Goal: Navigation & Orientation: Find specific page/section

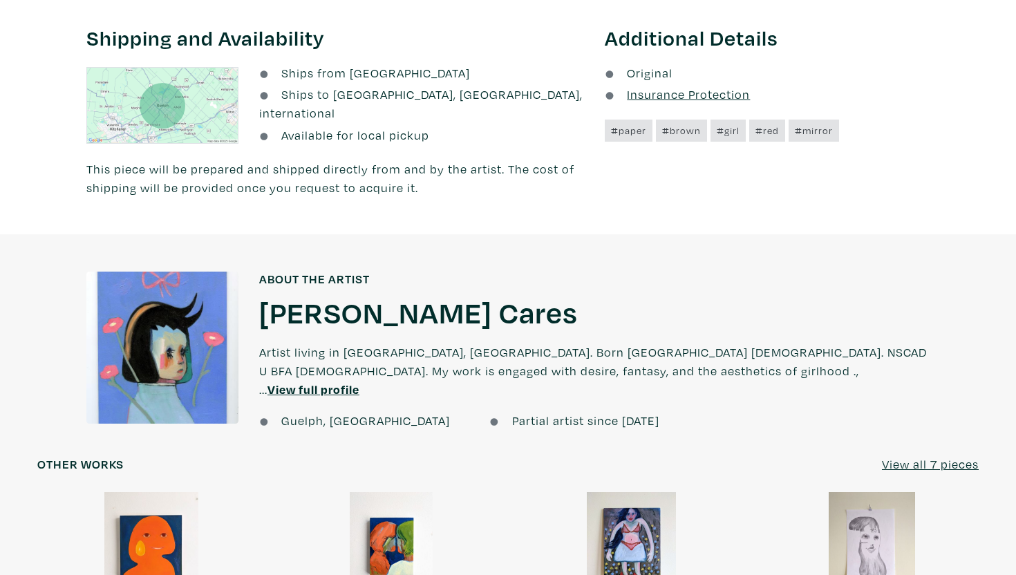
scroll to position [898, 0]
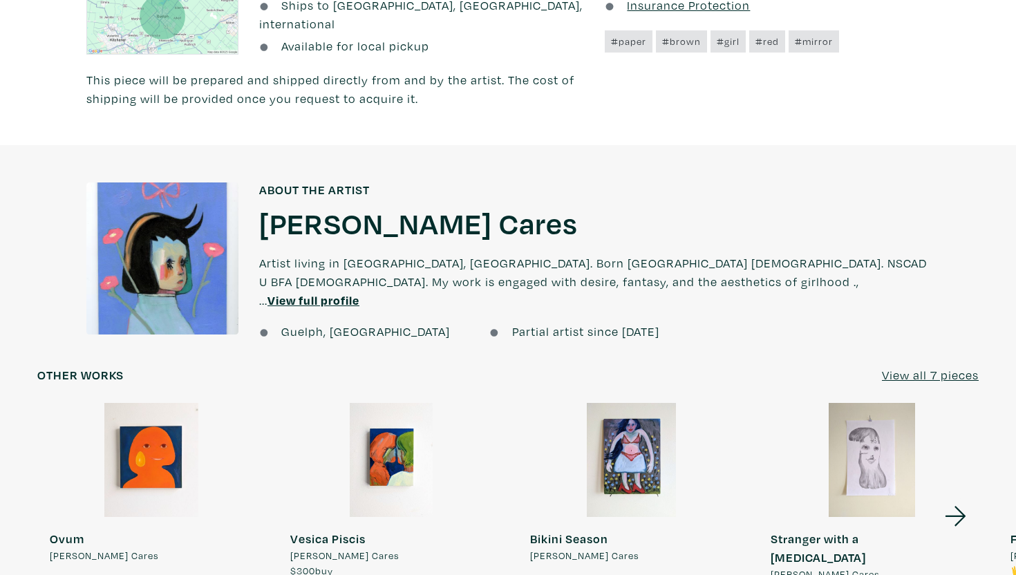
click at [180, 246] on div at bounding box center [162, 258] width 152 height 152
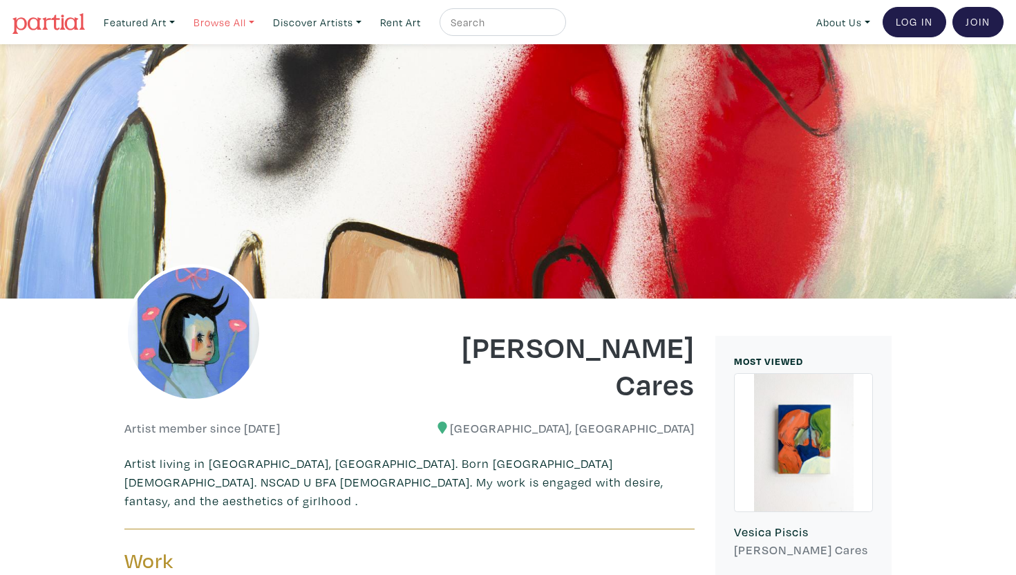
click at [221, 22] on link "Browse All" at bounding box center [223, 22] width 73 height 28
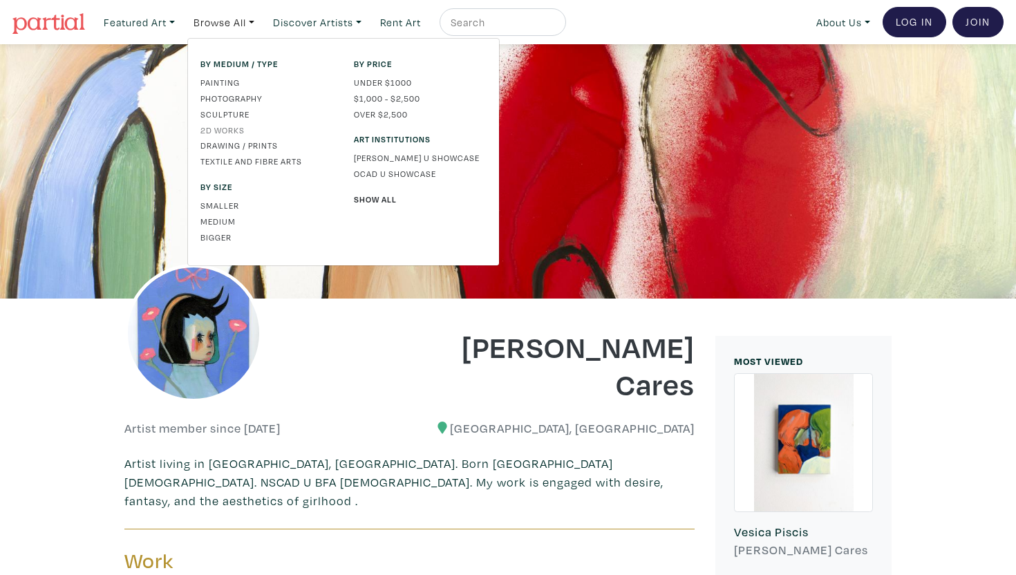
click at [231, 126] on link "2D works" at bounding box center [266, 130] width 133 height 12
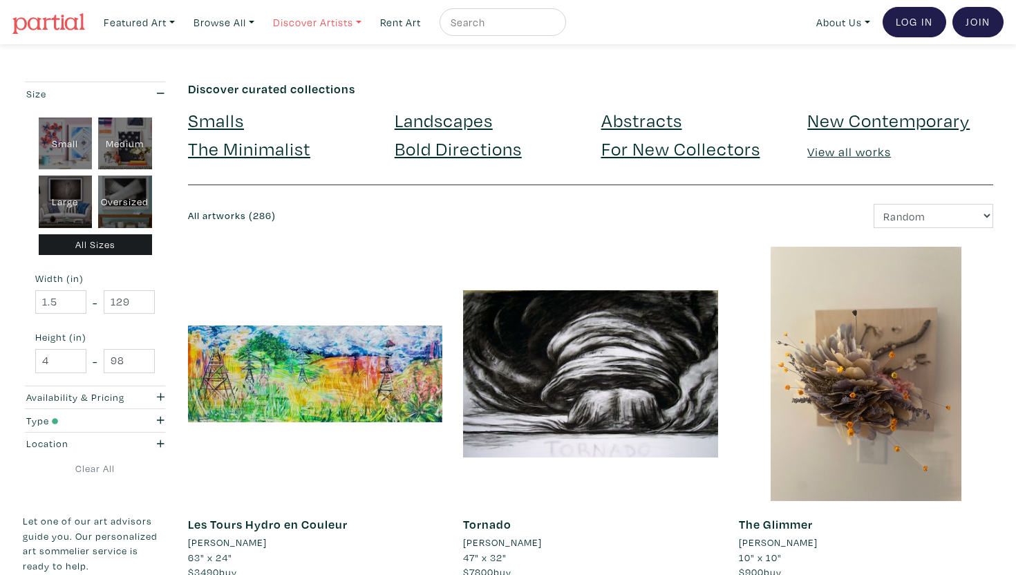
click at [292, 30] on link "Discover Artists" at bounding box center [317, 22] width 101 height 28
click at [296, 57] on link "Newest" at bounding box center [336, 63] width 113 height 12
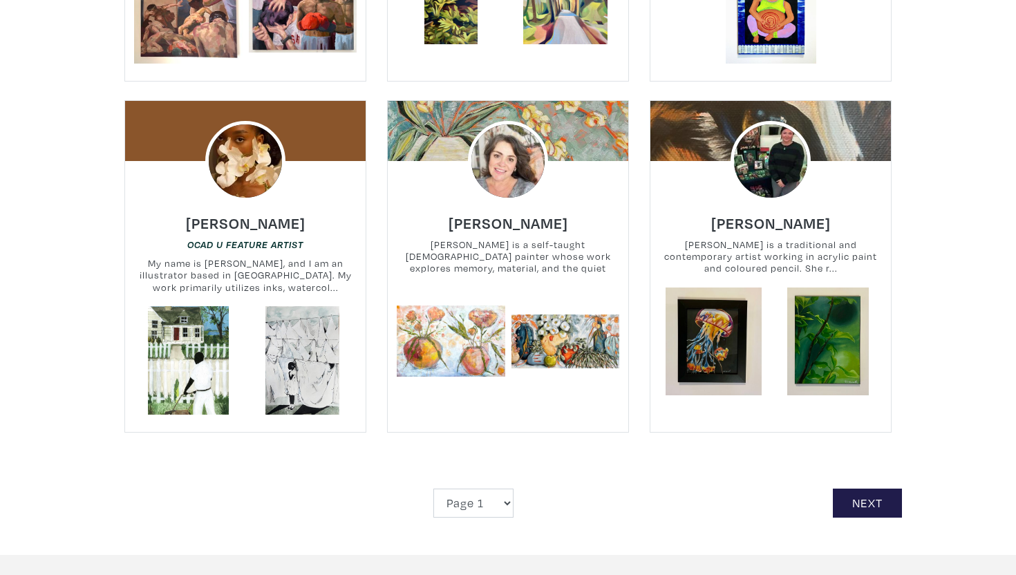
scroll to position [3037, 0]
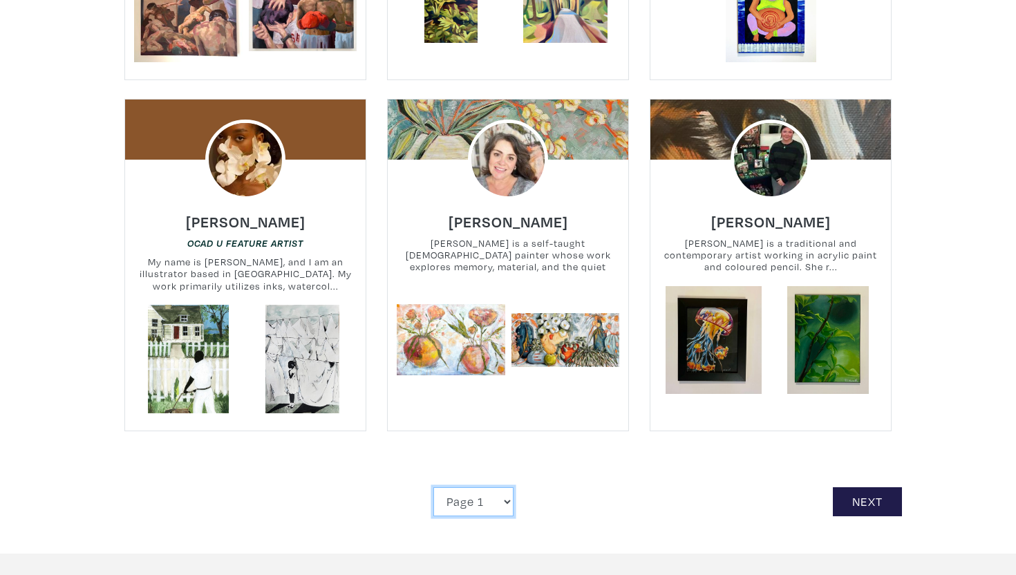
click at [449, 487] on select "Page 1 Page 2 Page 3 Page 4 Page 5 Page 6 Page 7 Page 8 Page 9 Page 10 Page 11 …" at bounding box center [473, 502] width 80 height 30
select select "2"
click at [433, 487] on select "Page 1 Page 2 Page 3 Page 4 Page 5 Page 6 Page 7 Page 8 Page 9 Page 10 Page 11 …" at bounding box center [473, 502] width 80 height 30
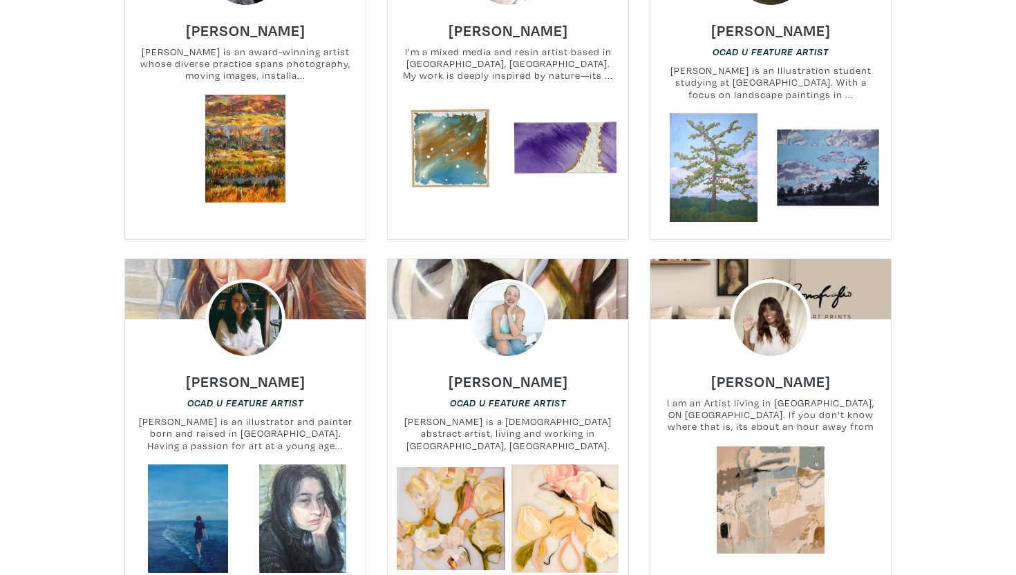
scroll to position [423, 0]
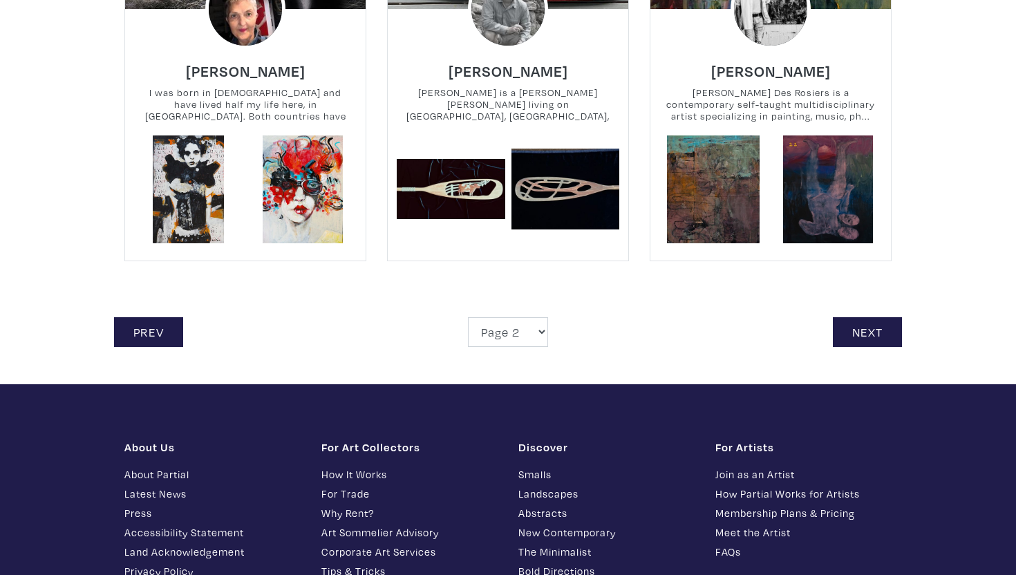
scroll to position [3222, 0]
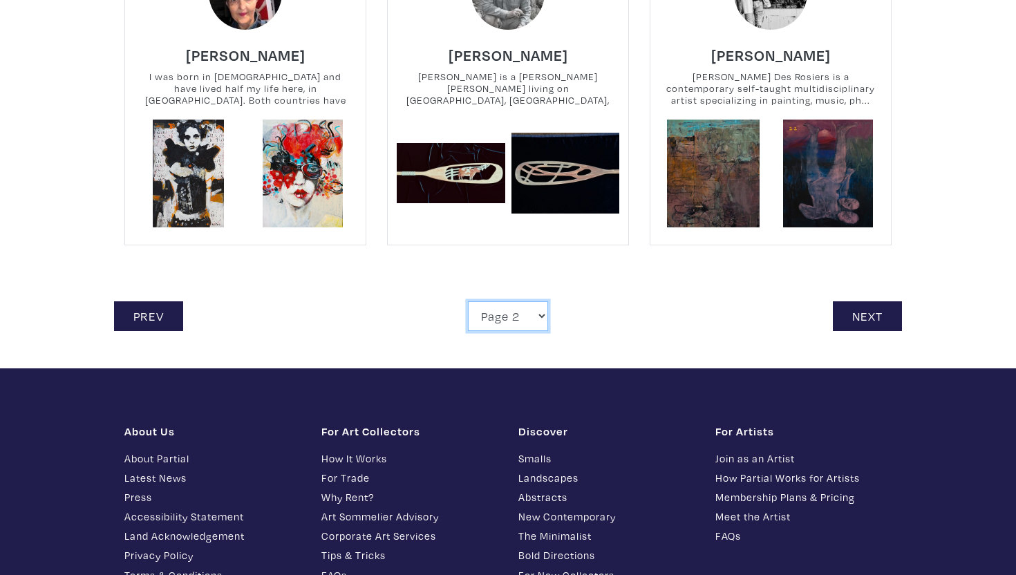
click at [482, 301] on select "Page 1 Page 2 Page 3 Page 4 Page 5 Page 6 Page 7 Page 8 Page 9 Page 10 Page 11 …" at bounding box center [508, 316] width 80 height 30
select select "3"
click at [468, 301] on select "Page 1 Page 2 Page 3 Page 4 Page 5 Page 6 Page 7 Page 8 Page 9 Page 10 Page 11 …" at bounding box center [508, 316] width 80 height 30
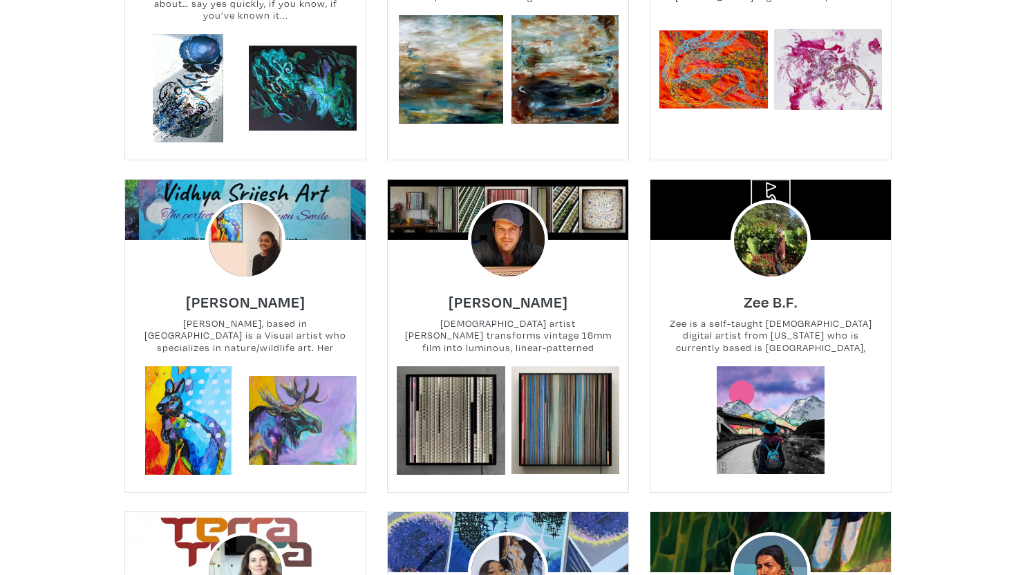
scroll to position [1168, 0]
